Goal: Navigation & Orientation: Find specific page/section

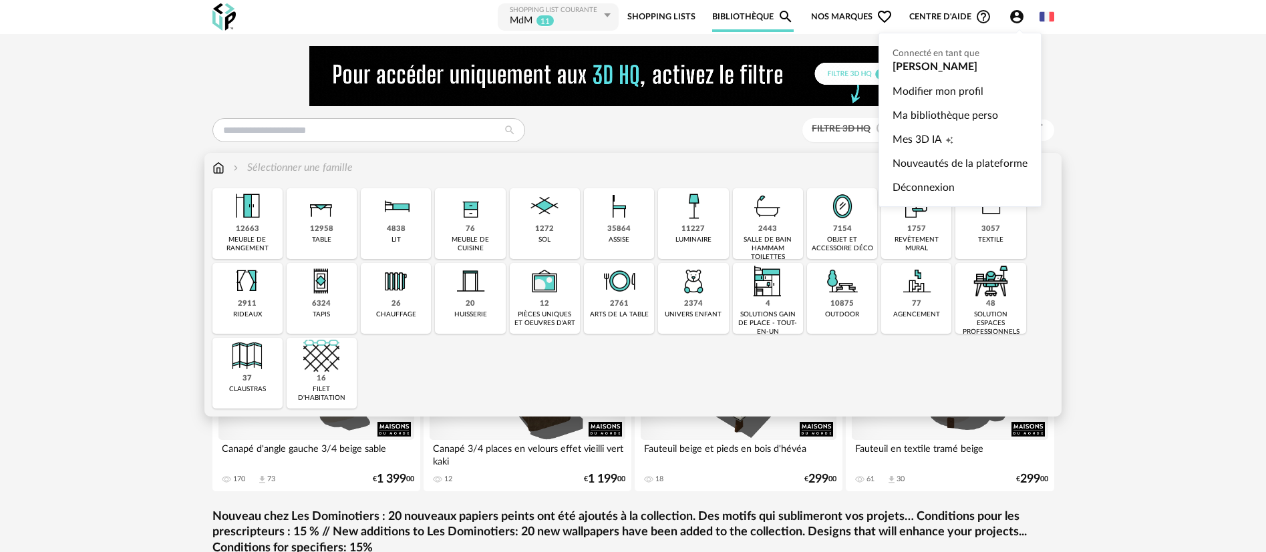
click at [1011, 18] on icon "Account Circle icon" at bounding box center [1016, 16] width 13 height 13
click at [920, 163] on link "Nouveautés de la plateforme" at bounding box center [959, 164] width 135 height 24
